Goal: Find specific page/section: Find specific page/section

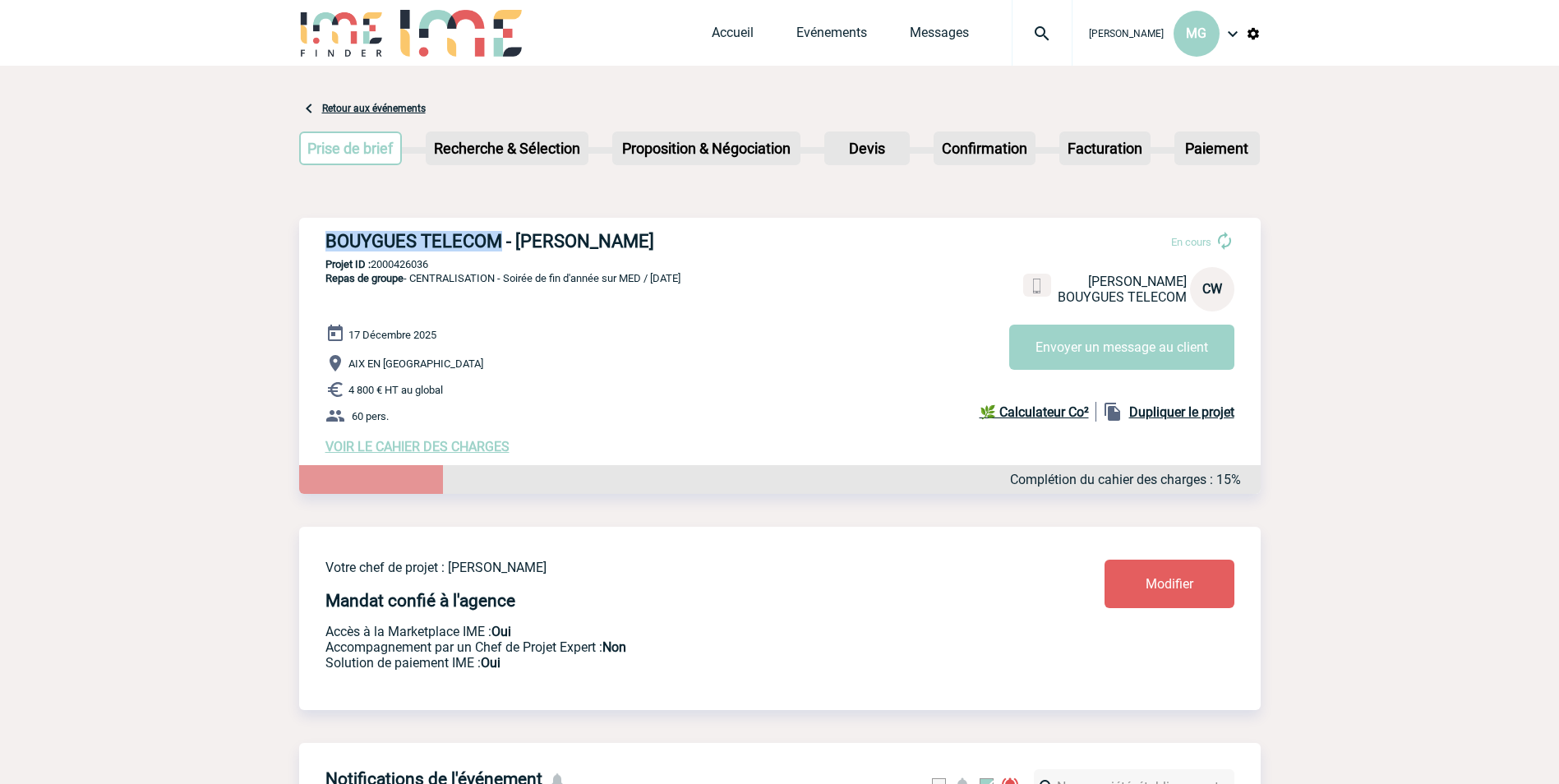
click at [1055, 37] on img at bounding box center [1042, 34] width 59 height 19
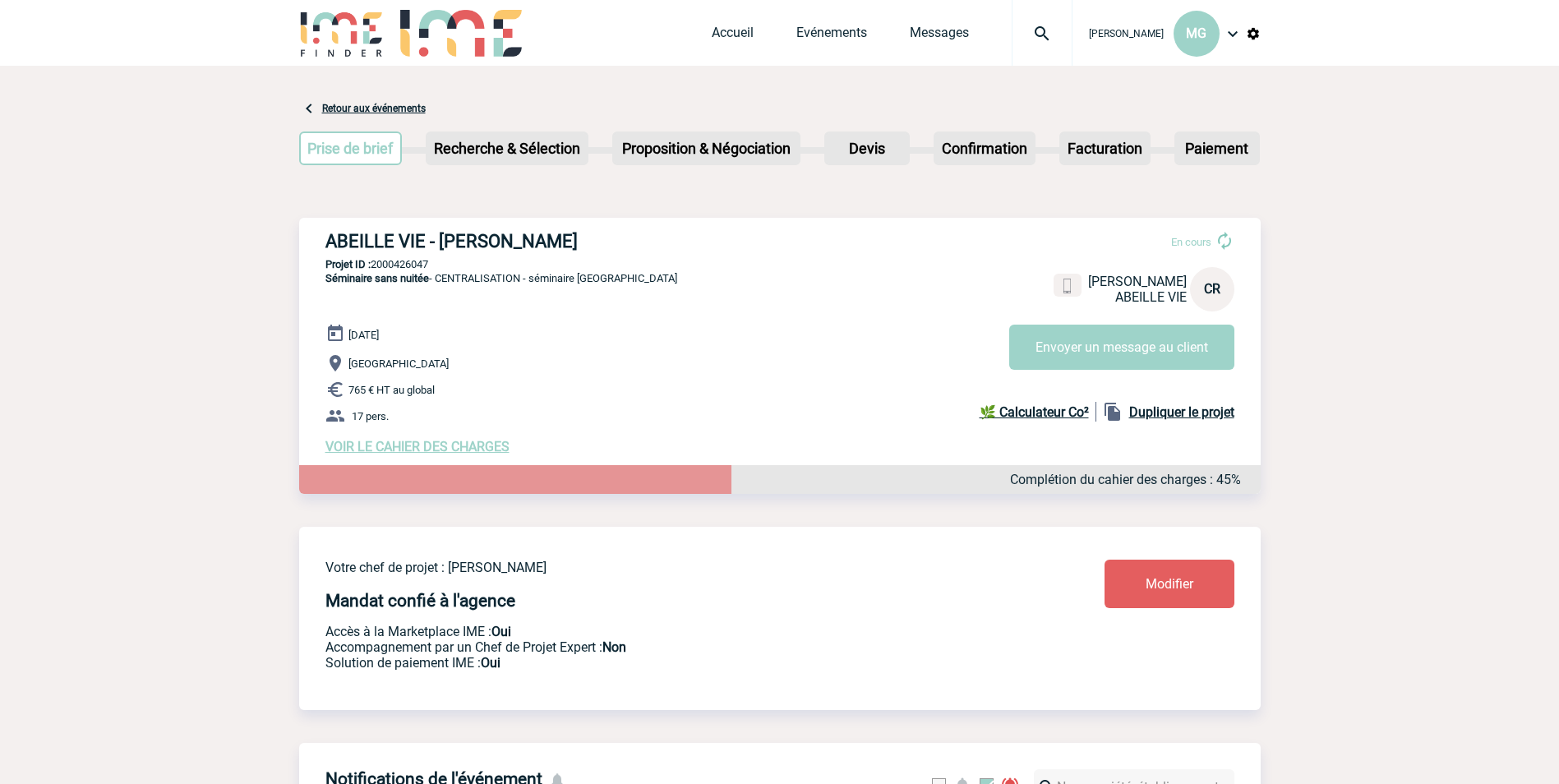
drag, startPoint x: 600, startPoint y: 239, endPoint x: 264, endPoint y: 265, distance: 337.0
drag, startPoint x: 264, startPoint y: 265, endPoint x: 349, endPoint y: 249, distance: 86.5
click at [334, 251] on h3 "ABEILLE VIE - Catherine RANSON" at bounding box center [572, 241] width 493 height 20
drag, startPoint x: 581, startPoint y: 244, endPoint x: 325, endPoint y: 231, distance: 256.3
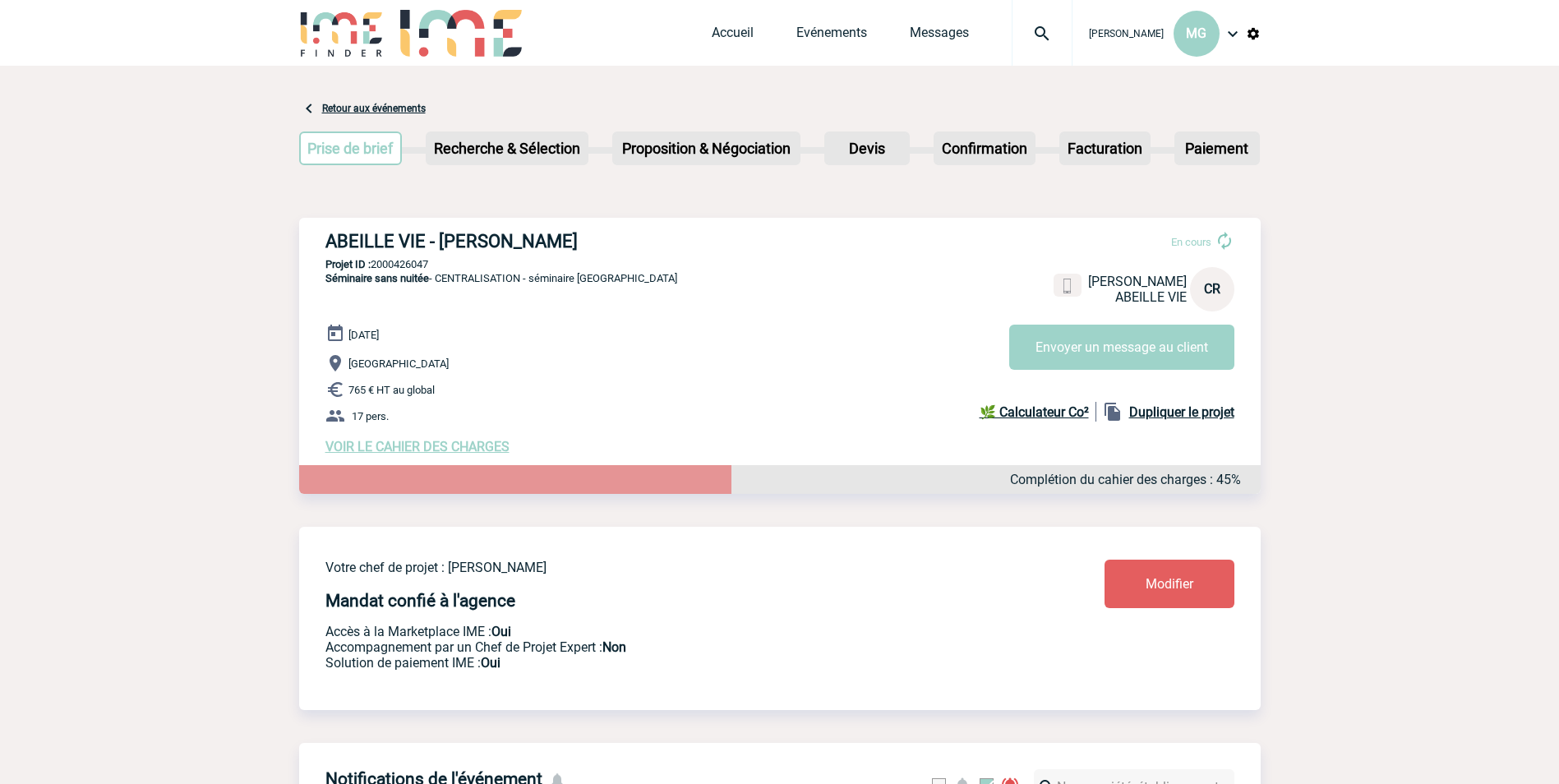
click at [325, 231] on div "ABEILLE VIE - Catherine RANSON En cours Catherine RANSON ABEILLE VIE CR Envoyer…" at bounding box center [780, 342] width 962 height 250
copy h3 "ABEILLE VIE - Catherine RANSON"
click at [388, 263] on p "Projet ID : 2000426047" at bounding box center [780, 264] width 962 height 12
copy p "2000426047"
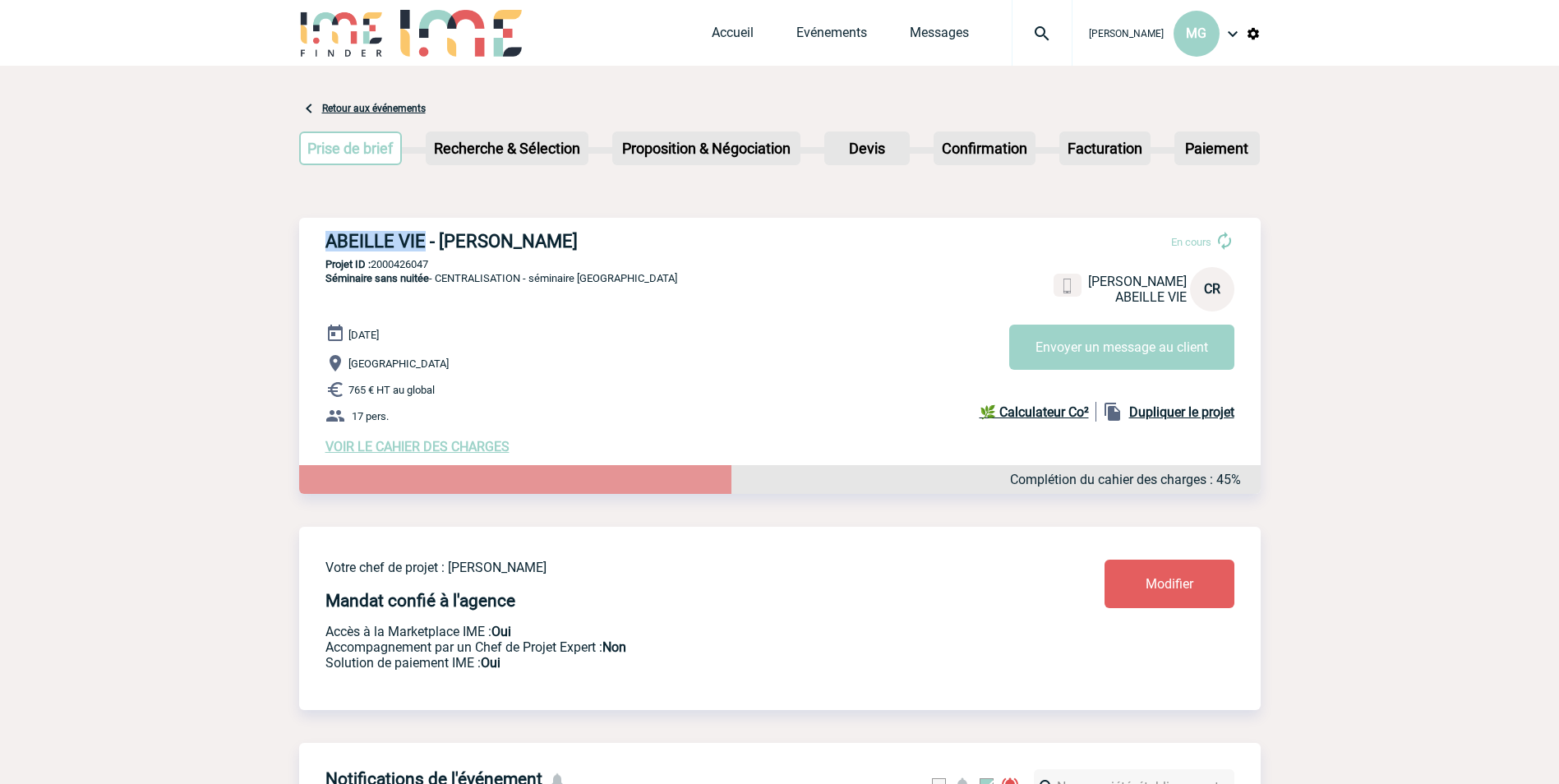
drag, startPoint x: 321, startPoint y: 240, endPoint x: 426, endPoint y: 250, distance: 105.5
click at [426, 250] on div "ABEILLE VIE - Catherine RANSON En cours Catherine RANSON ABEILLE VIE CR Envoyer…" at bounding box center [780, 342] width 962 height 250
drag, startPoint x: 426, startPoint y: 250, endPoint x: 414, endPoint y: 238, distance: 17.0
copy h3 "ABEILLE VIE"
